Goal: Task Accomplishment & Management: Use online tool/utility

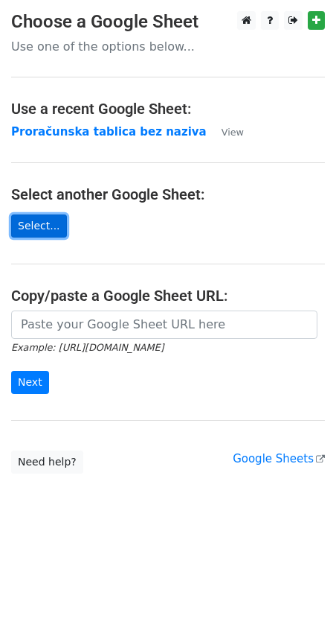
click at [35, 218] on link "Select..." at bounding box center [39, 225] width 56 height 23
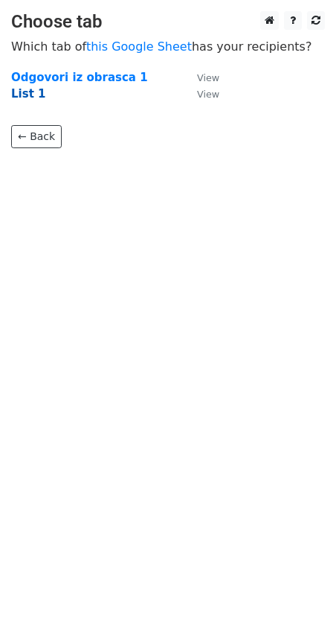
click at [28, 94] on strong "List 1" at bounding box center [28, 93] width 34 height 13
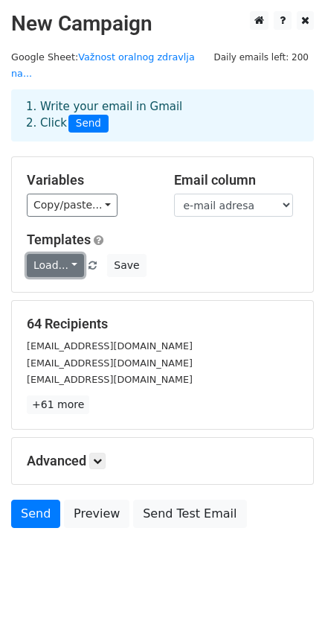
click at [60, 254] on link "Load..." at bounding box center [55, 265] width 57 height 23
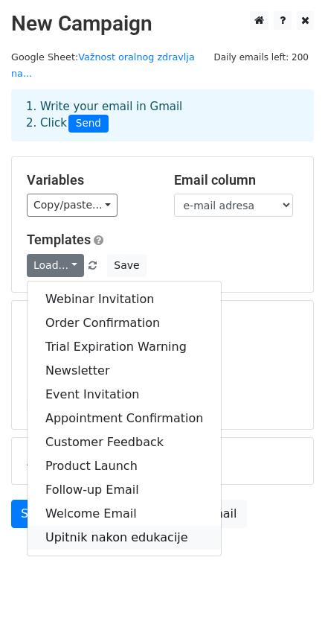
click at [91, 525] on link "Upitnik nakon edukacije" at bounding box center [125, 537] width 194 height 24
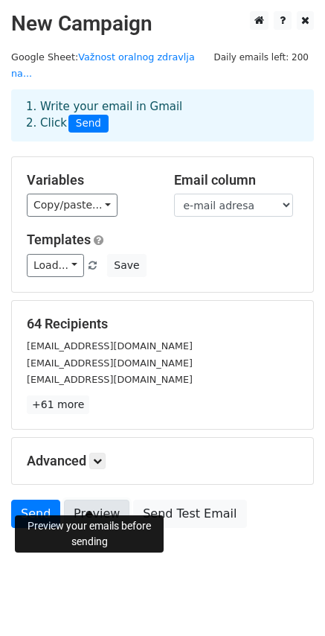
click at [87, 499] on link "Preview" at bounding box center [96, 513] width 65 height 28
click at [90, 503] on link "Preview" at bounding box center [96, 513] width 65 height 28
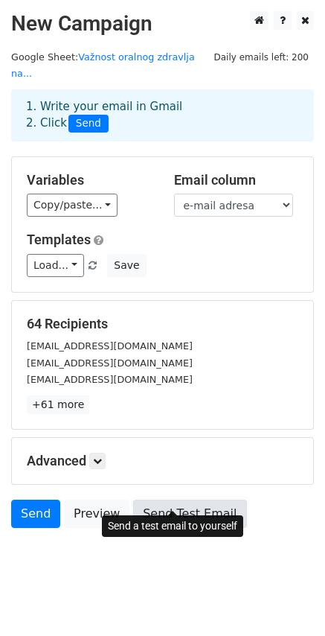
click at [191, 499] on link "Send Test Email" at bounding box center [189, 513] width 113 height 28
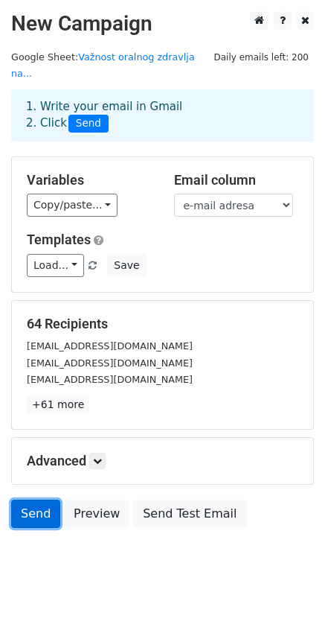
click at [29, 500] on link "Send" at bounding box center [35, 513] width 49 height 28
